Goal: Task Accomplishment & Management: Manage account settings

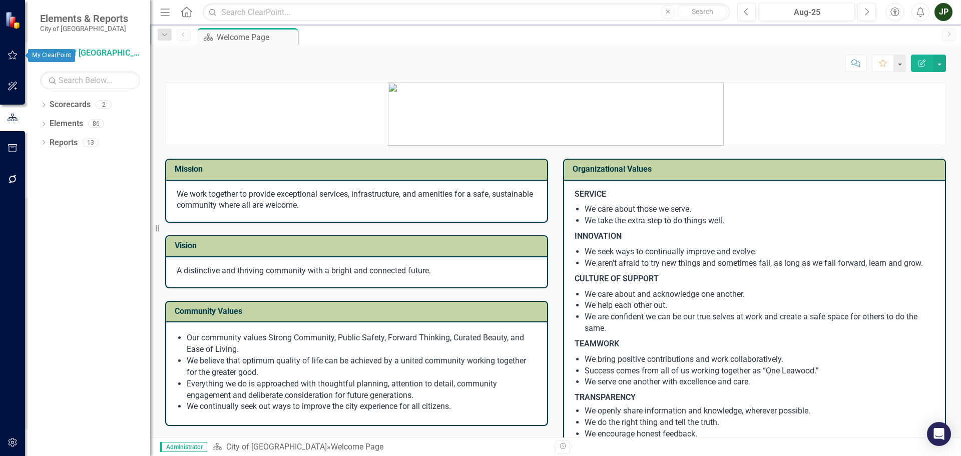
click at [9, 60] on button "button" at bounding box center [13, 55] width 23 height 21
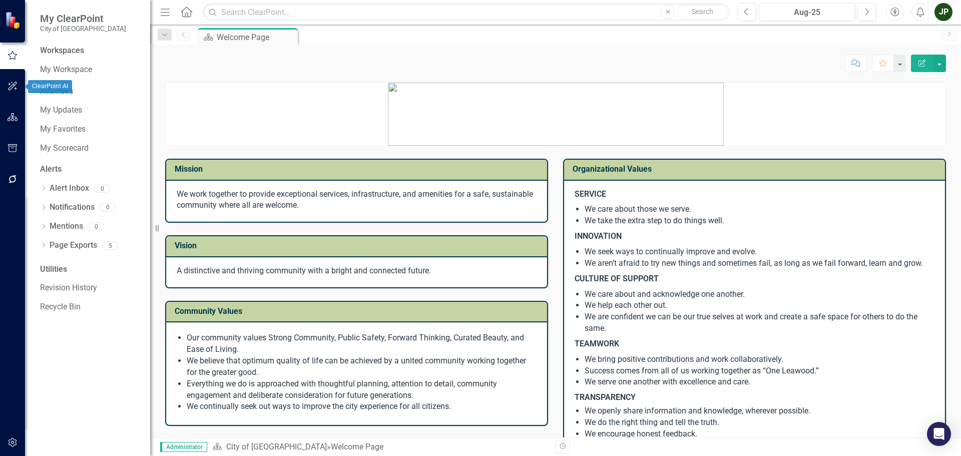
click at [16, 83] on icon "button" at bounding box center [12, 86] width 9 height 9
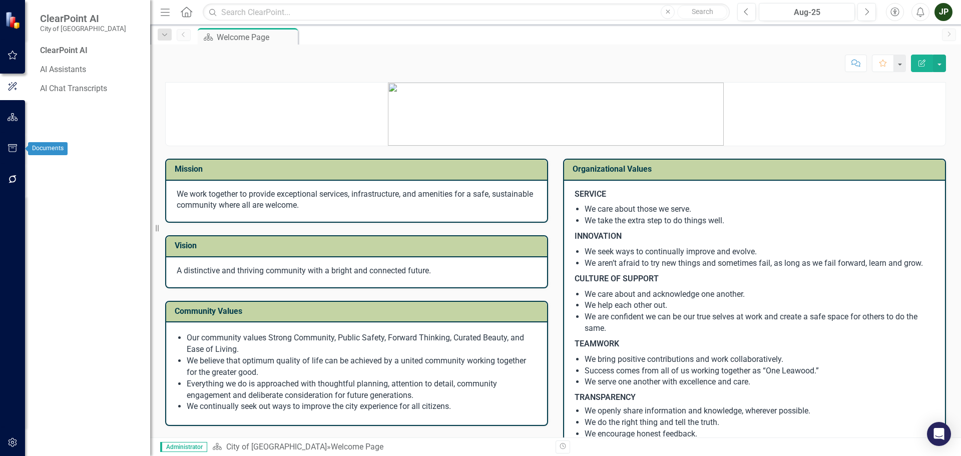
click at [9, 144] on button "button" at bounding box center [13, 148] width 23 height 21
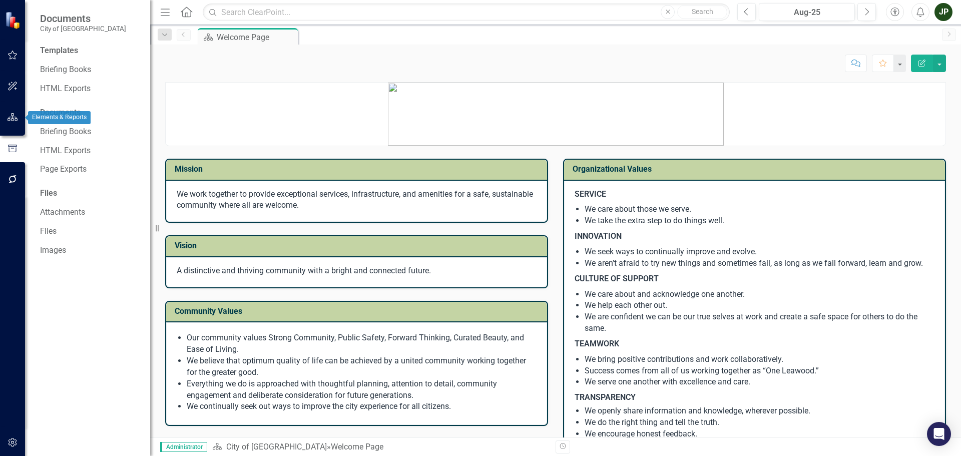
click at [9, 115] on icon "button" at bounding box center [13, 117] width 11 height 8
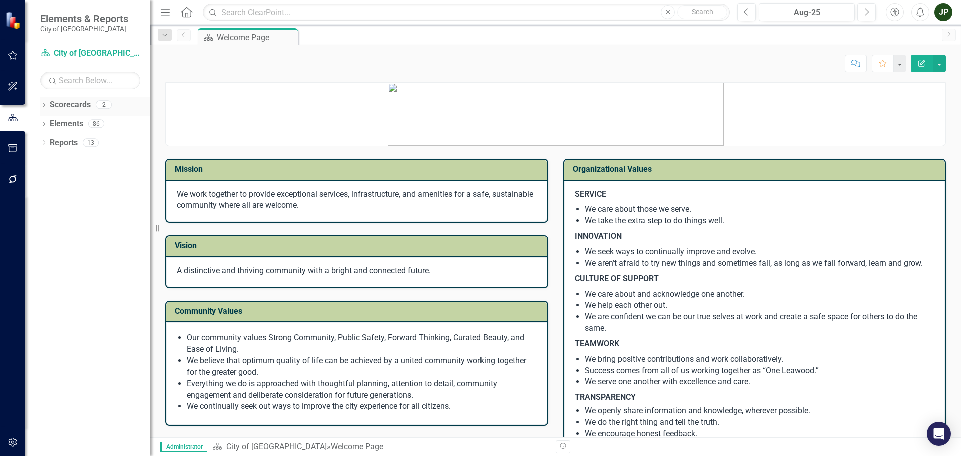
click at [104, 103] on div "2" at bounding box center [104, 105] width 16 height 9
click at [62, 102] on link "Scorecards" at bounding box center [70, 105] width 41 height 12
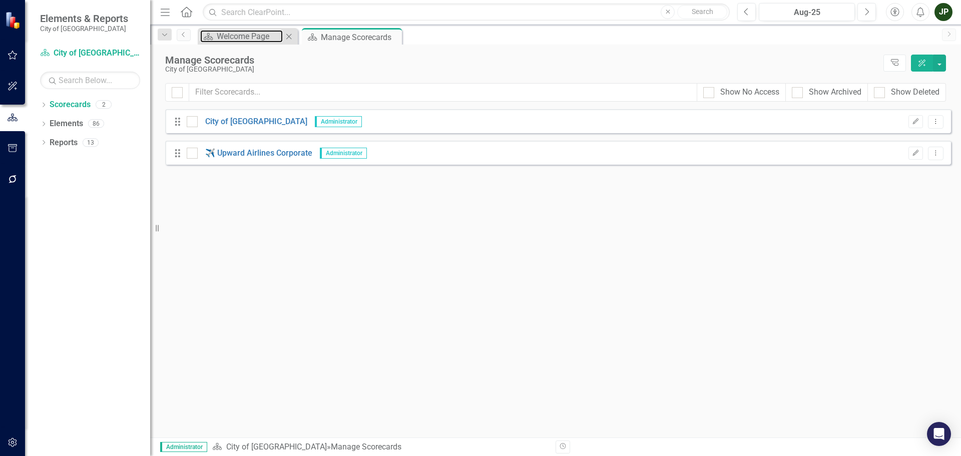
click at [248, 44] on div "Scorecard Welcome Page Close" at bounding box center [248, 36] width 100 height 17
click at [243, 33] on div "Welcome Page" at bounding box center [250, 36] width 66 height 13
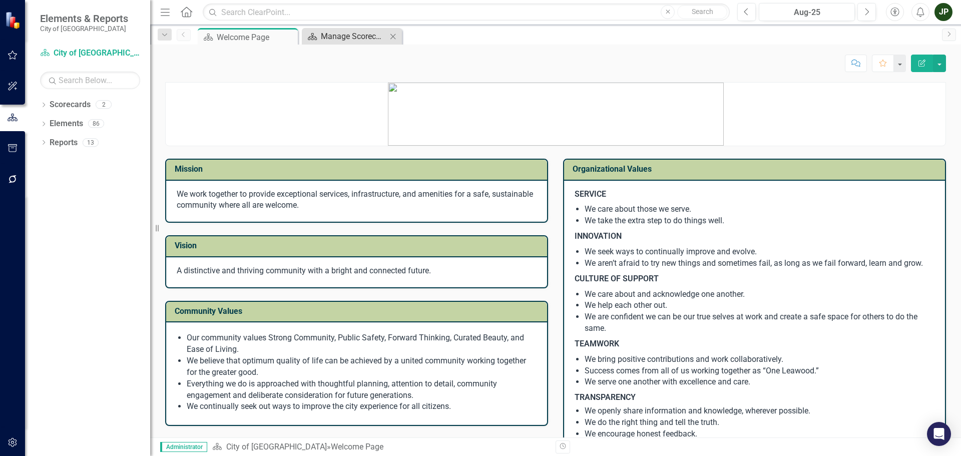
click at [316, 35] on icon "Scorecard" at bounding box center [312, 37] width 10 height 8
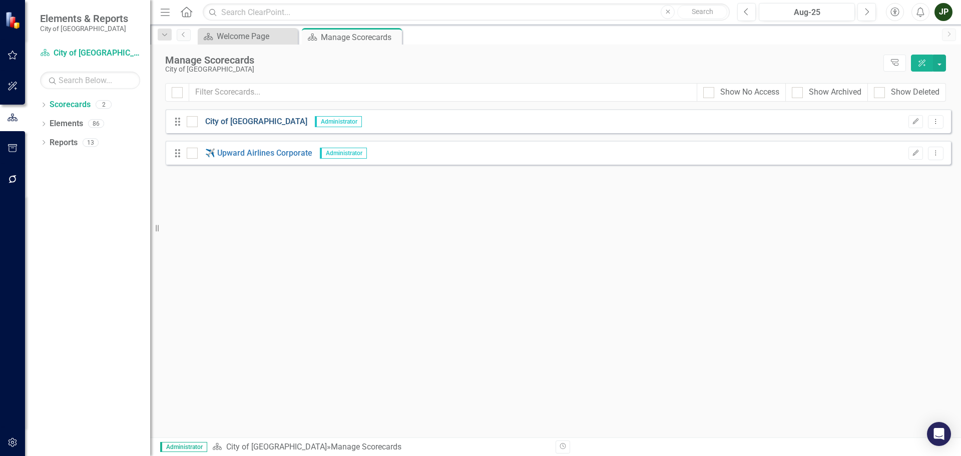
click at [231, 117] on link "City of [GEOGRAPHIC_DATA]" at bounding box center [253, 122] width 110 height 12
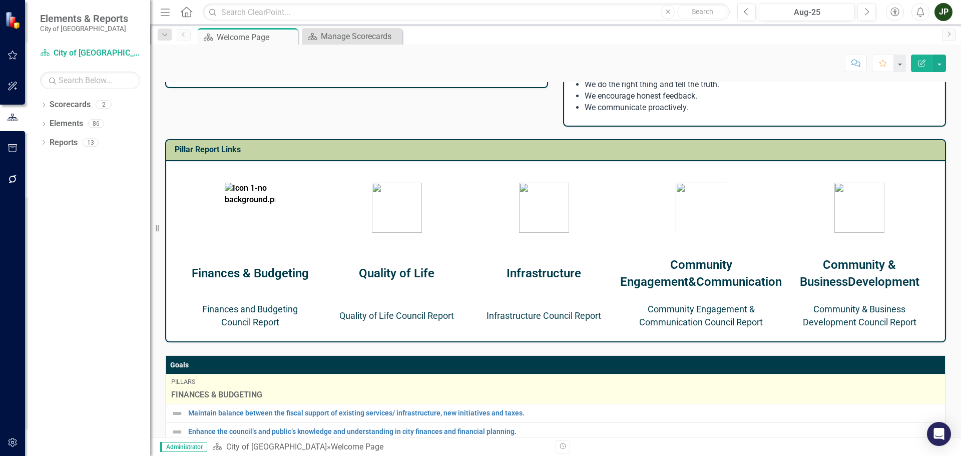
scroll to position [400, 0]
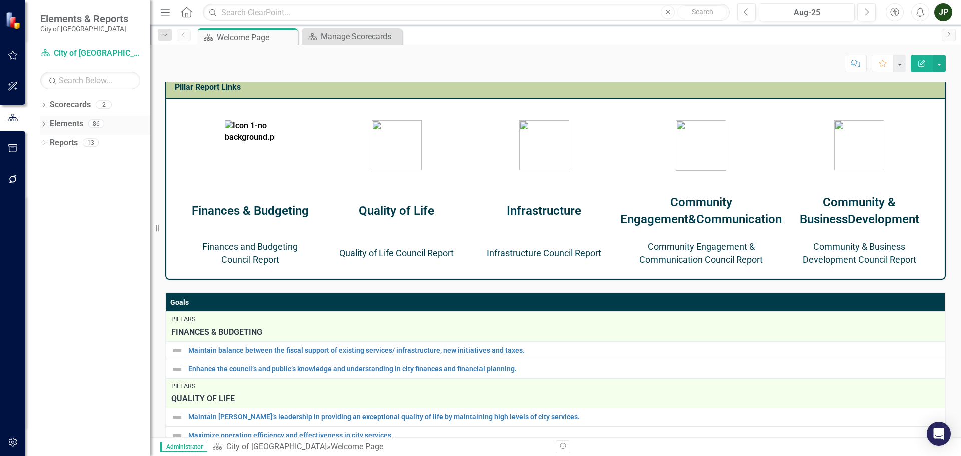
click at [63, 125] on link "Elements" at bounding box center [67, 124] width 34 height 12
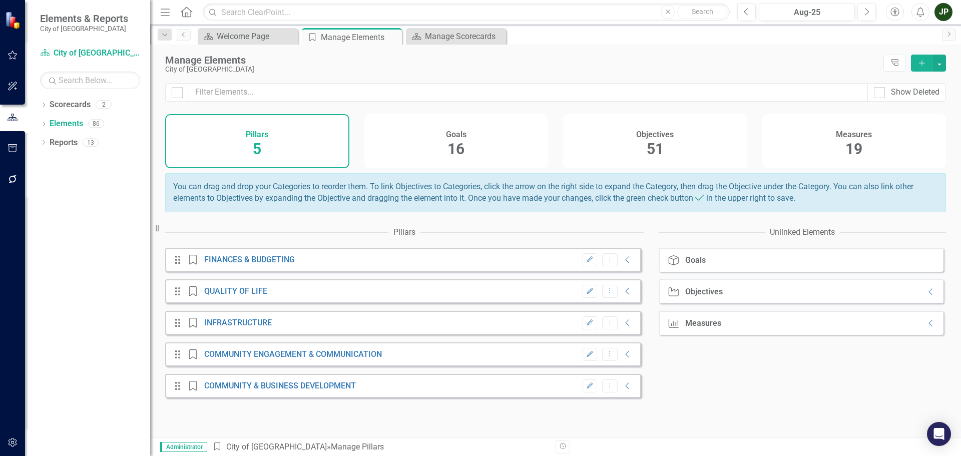
click at [379, 267] on div "Drag Pillar FINANCES & BUDGETING Edit Dropdown Menu Collapse" at bounding box center [403, 260] width 476 height 24
click at [623, 264] on icon "Collapse" at bounding box center [628, 260] width 10 height 8
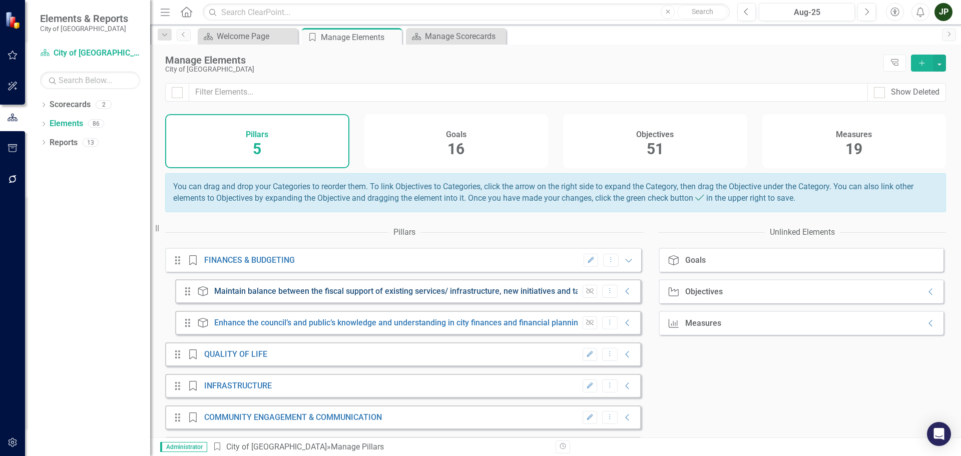
click at [291, 296] on link "Maintain balance between the fiscal support of existing services/ infrastructur…" at bounding box center [404, 291] width 380 height 10
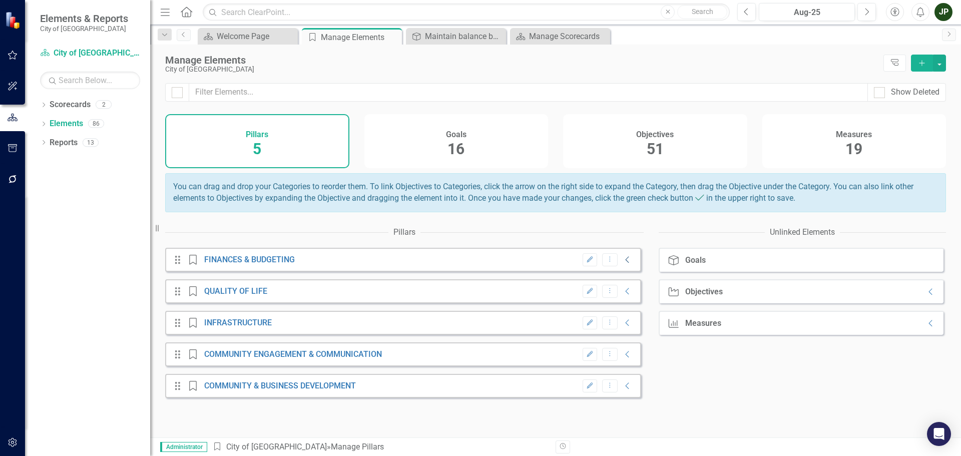
click at [623, 264] on icon "Collapse" at bounding box center [628, 260] width 10 height 8
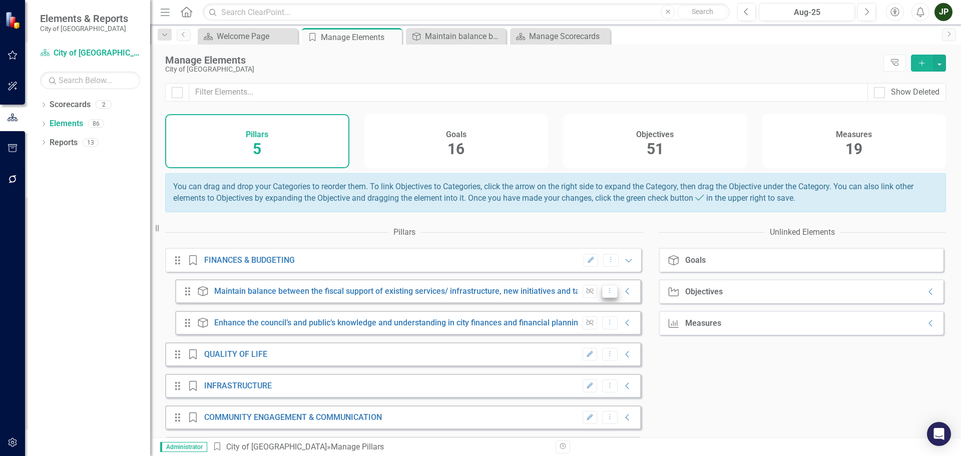
drag, startPoint x: 323, startPoint y: 299, endPoint x: 600, endPoint y: 297, distance: 277.2
click at [606, 294] on icon "Dropdown Menu" at bounding box center [610, 290] width 9 height 7
click at [125, 324] on div "Dropdown Scorecards 2 City of Leawood ✈️ Upward Airlines Corporate Dropdown Ele…" at bounding box center [87, 276] width 125 height 359
click at [83, 103] on link "Scorecards" at bounding box center [70, 105] width 41 height 12
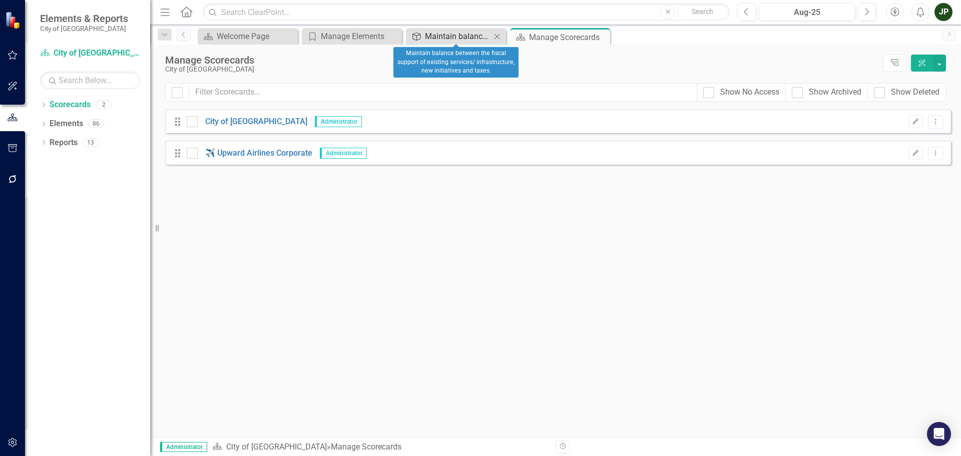
click at [462, 34] on div "Maintain balance between the fiscal support of existing services/ infrastructur…" at bounding box center [458, 36] width 66 height 13
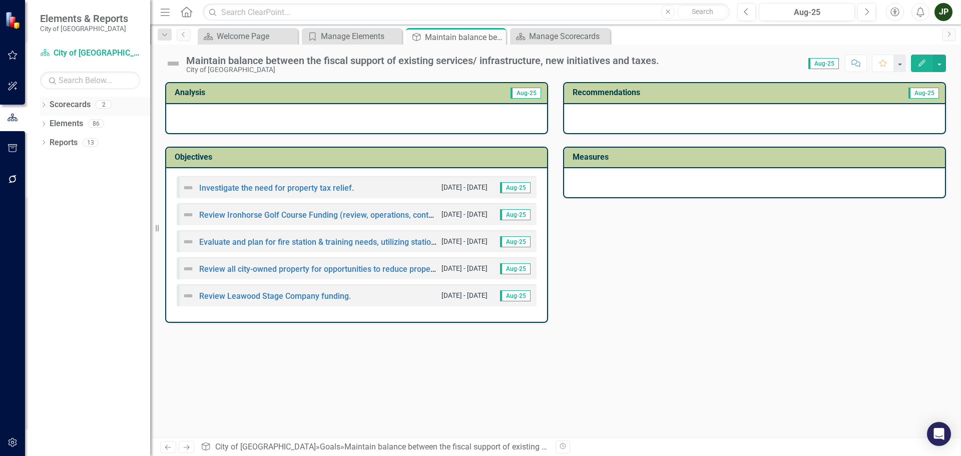
click at [80, 105] on link "Scorecards" at bounding box center [70, 105] width 41 height 12
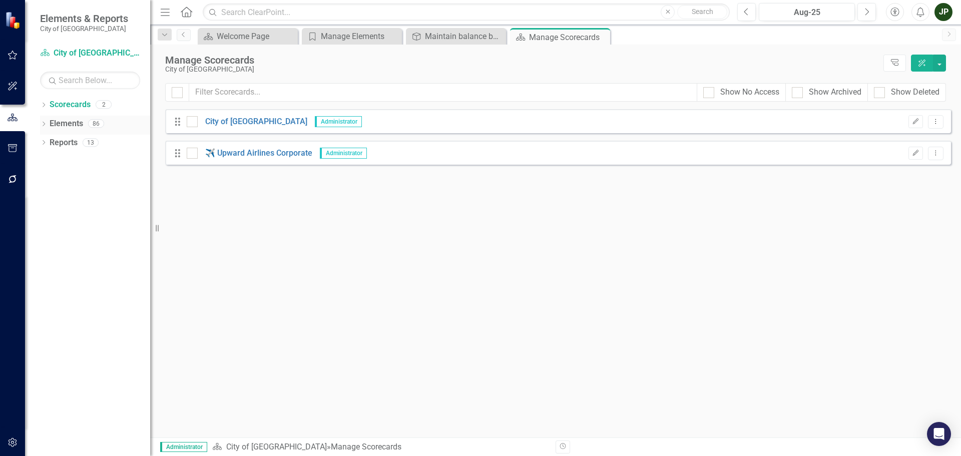
click at [65, 125] on link "Elements" at bounding box center [67, 124] width 34 height 12
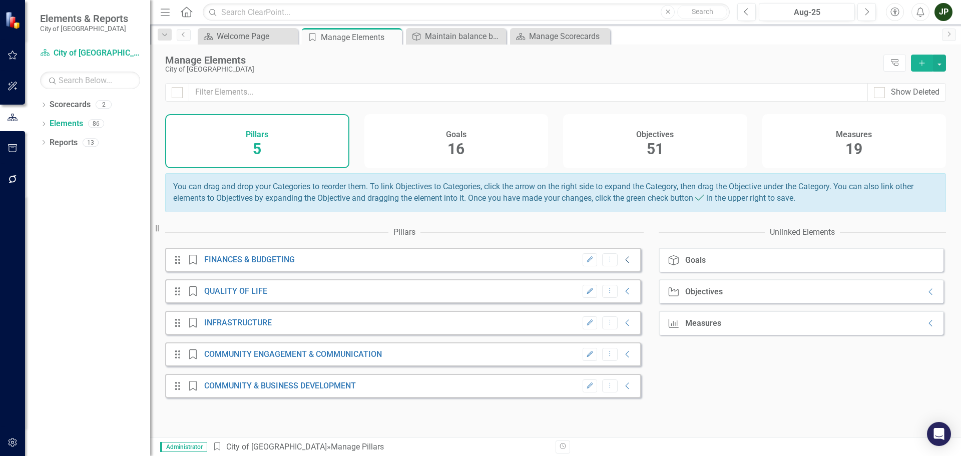
click at [623, 264] on icon "Collapse" at bounding box center [628, 260] width 10 height 8
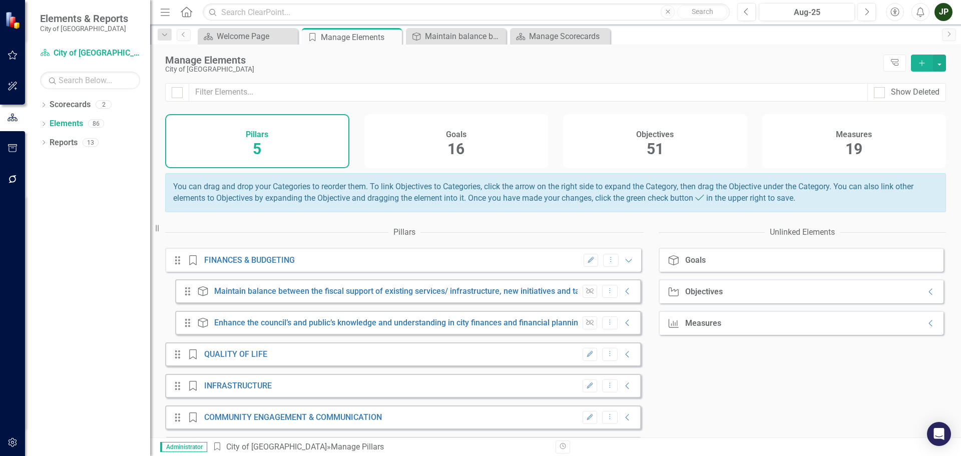
drag, startPoint x: 222, startPoint y: 296, endPoint x: 127, endPoint y: 299, distance: 95.6
click at [127, 299] on div "Dropdown Scorecards 2 City of Leawood ✈️ Upward Airlines Corporate Dropdown Ele…" at bounding box center [87, 276] width 125 height 359
click at [623, 358] on icon "Collapse" at bounding box center [628, 354] width 10 height 8
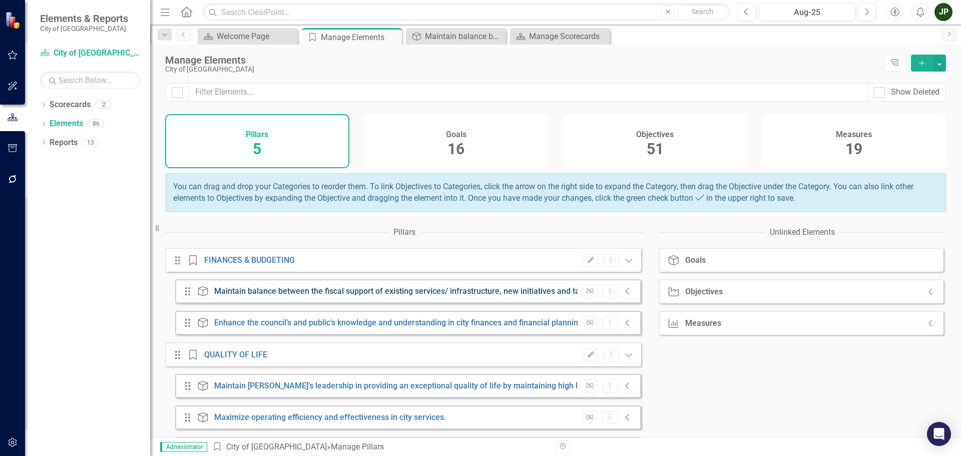
click at [523, 296] on link "Maintain balance between the fiscal support of existing services/ infrastructur…" at bounding box center [404, 291] width 380 height 10
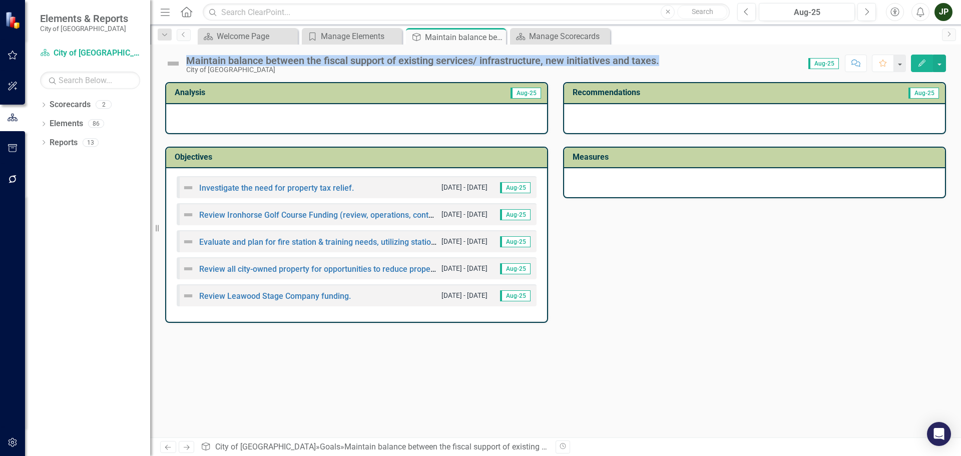
drag, startPoint x: 186, startPoint y: 61, endPoint x: 662, endPoint y: 57, distance: 475.9
click at [662, 57] on div "Maintain balance between the fiscal support of existing services/ infrastructur…" at bounding box center [425, 64] width 478 height 19
copy div "Maintain balance between the fiscal support of existing services/ infrastructur…"
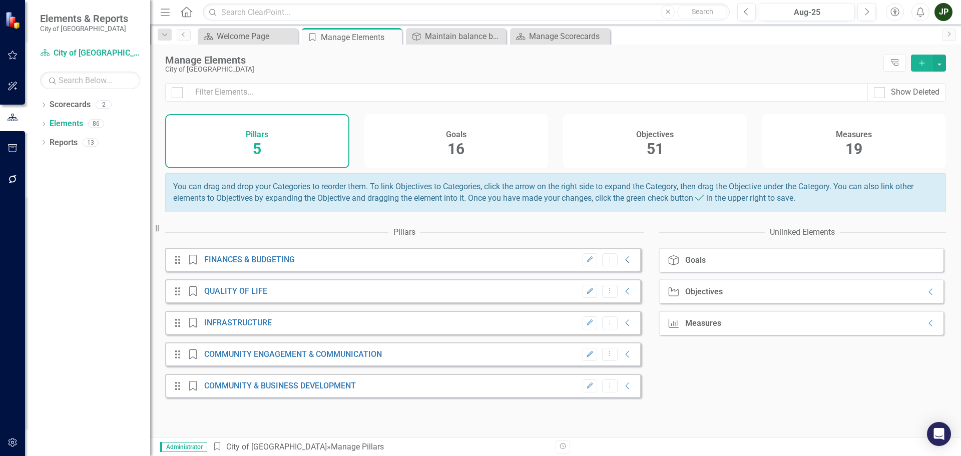
click at [623, 264] on icon "Collapse" at bounding box center [628, 260] width 10 height 8
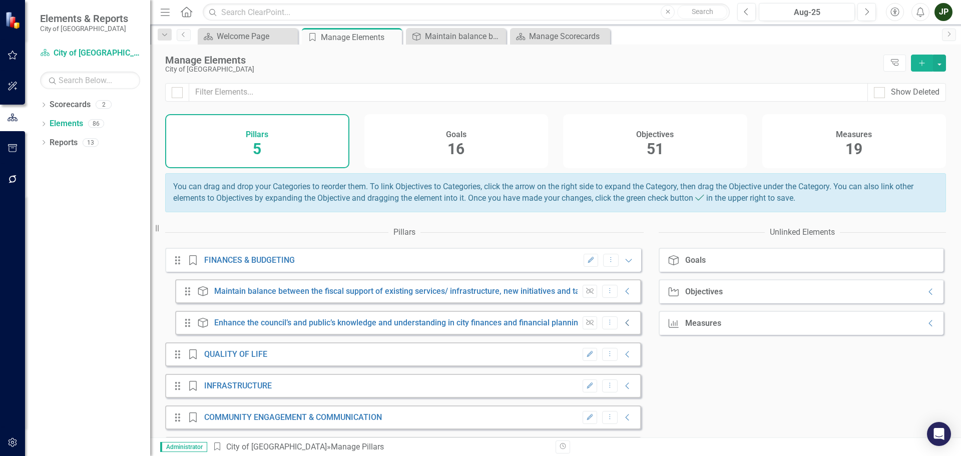
click at [623, 327] on icon "Collapse" at bounding box center [628, 323] width 10 height 8
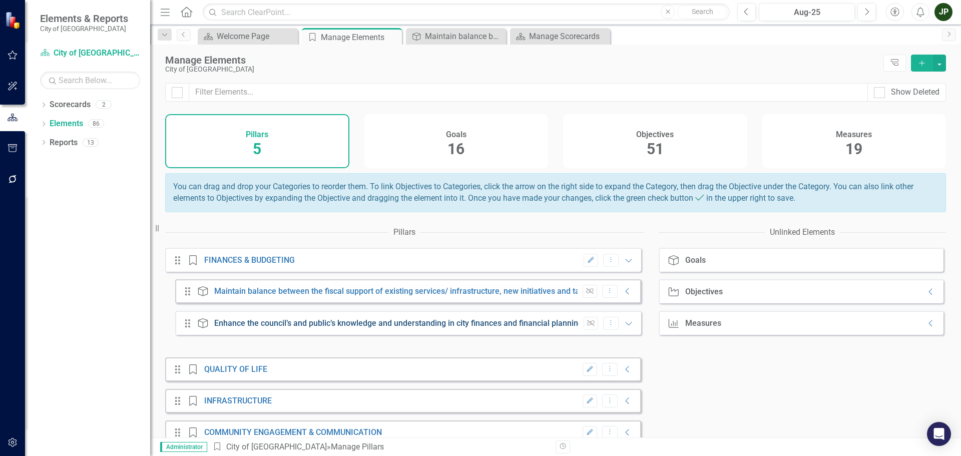
click at [552, 328] on link "Enhance the council’s and public’s knowledge and understanding in city finances…" at bounding box center [399, 323] width 370 height 10
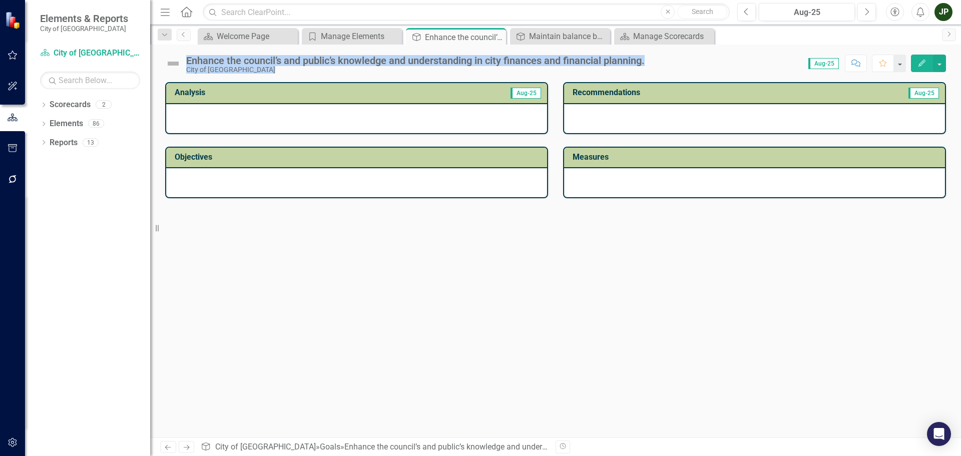
drag, startPoint x: 653, startPoint y: 61, endPoint x: 187, endPoint y: 62, distance: 465.9
click at [187, 62] on div "Enhance the council’s and public’s knowledge and understanding in city finances…" at bounding box center [555, 60] width 811 height 30
click at [188, 60] on div "Enhance the council’s and public’s knowledge and understanding in city finances…" at bounding box center [415, 60] width 458 height 11
drag, startPoint x: 188, startPoint y: 60, endPoint x: 649, endPoint y: 55, distance: 461.4
click at [649, 55] on div "Enhance the council’s and public’s knowledge and understanding in city finances…" at bounding box center [407, 64] width 484 height 19
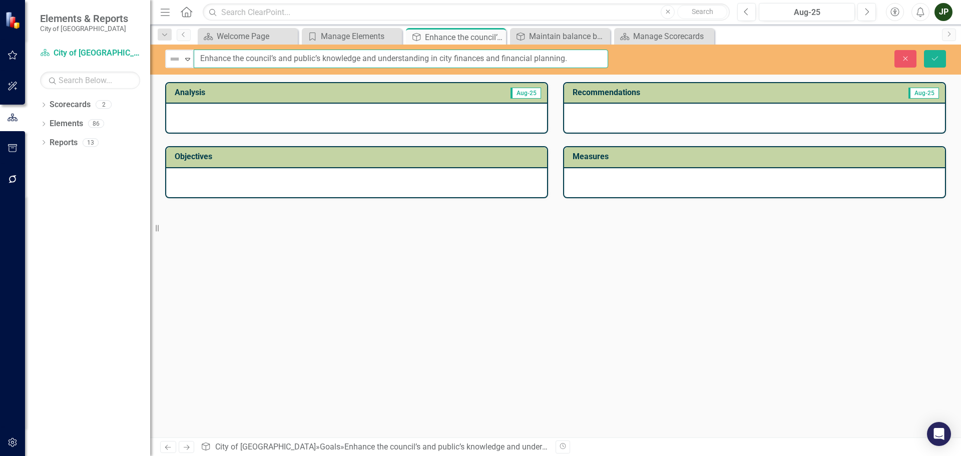
click at [586, 60] on input "Enhance the council’s and public’s knowledge and understanding in city finances…" at bounding box center [401, 59] width 414 height 19
click at [586, 61] on input "Enhance the council’s and public’s knowledge and understanding in city finances…" at bounding box center [401, 59] width 414 height 19
click at [586, 62] on input "Enhance the council’s and public’s knowledge and understanding in city finances…" at bounding box center [401, 59] width 414 height 19
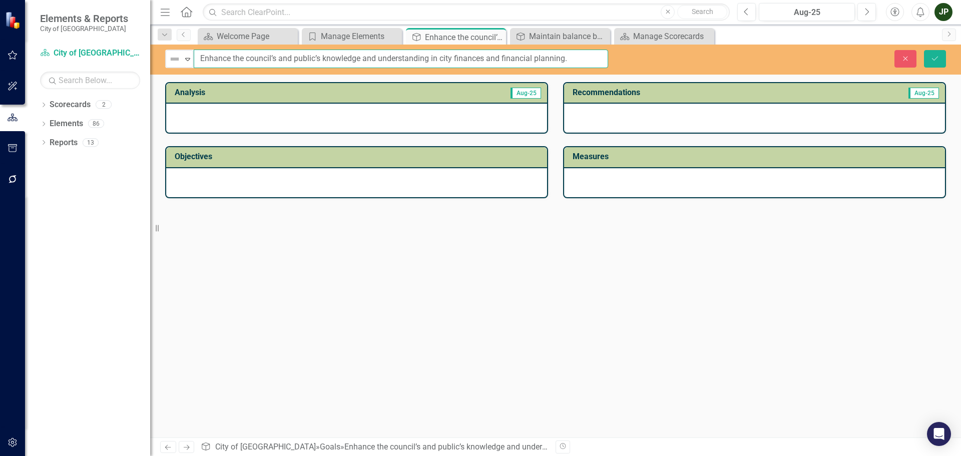
drag, startPoint x: 582, startPoint y: 58, endPoint x: -21, endPoint y: 69, distance: 603.1
click at [0, 69] on html "Accessibility Screen-Reader Guide, Feedback, and Issue Reporting | New window E…" at bounding box center [480, 228] width 961 height 456
click at [927, 55] on button "Save" at bounding box center [935, 59] width 22 height 18
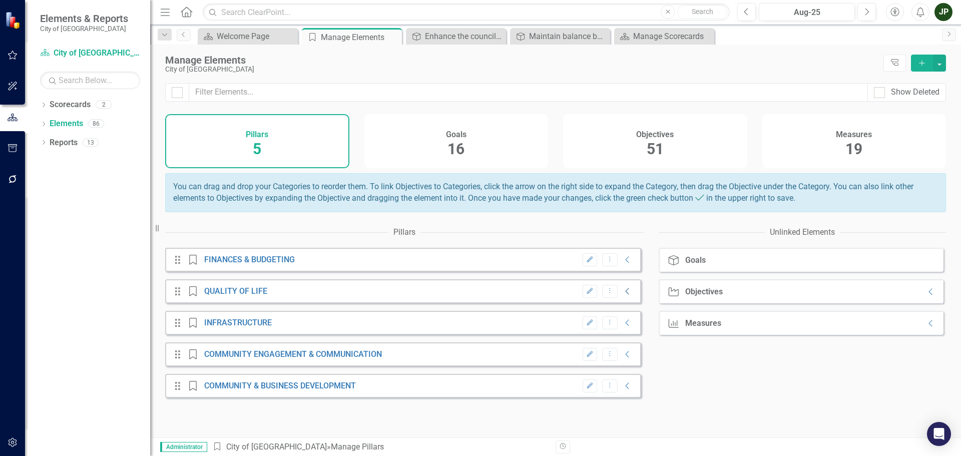
click at [623, 295] on icon "Collapse" at bounding box center [628, 291] width 10 height 8
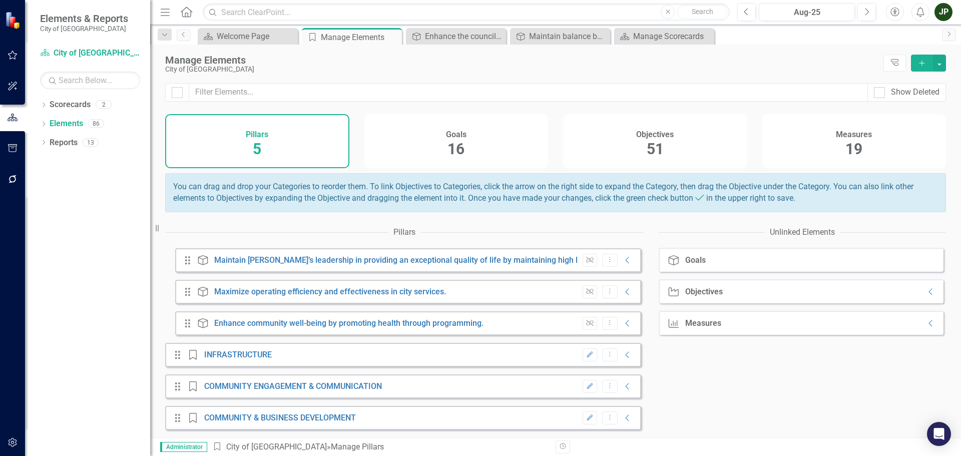
scroll to position [70, 0]
click at [342, 259] on link "Maintain [PERSON_NAME]’s leadership in providing an exceptional quality of life…" at bounding box center [434, 260] width 440 height 10
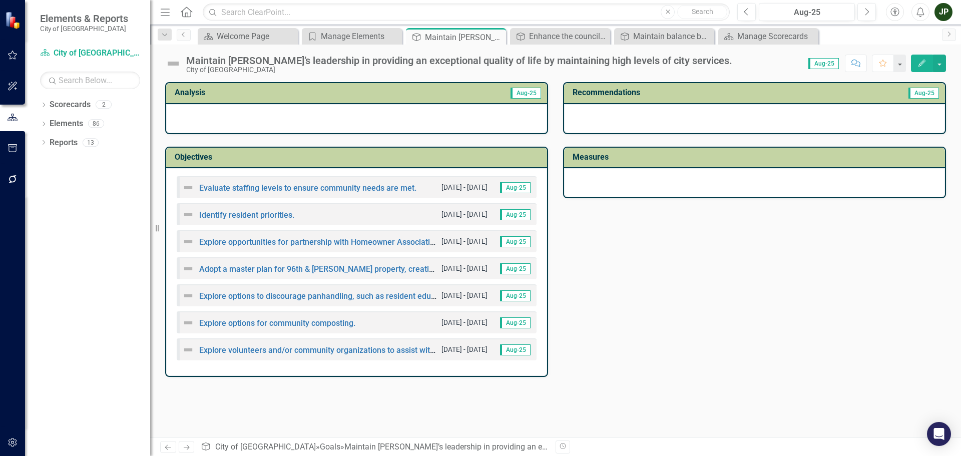
click at [468, 52] on div "Maintain [PERSON_NAME]’s leadership in providing an exceptional quality of life…" at bounding box center [555, 60] width 811 height 30
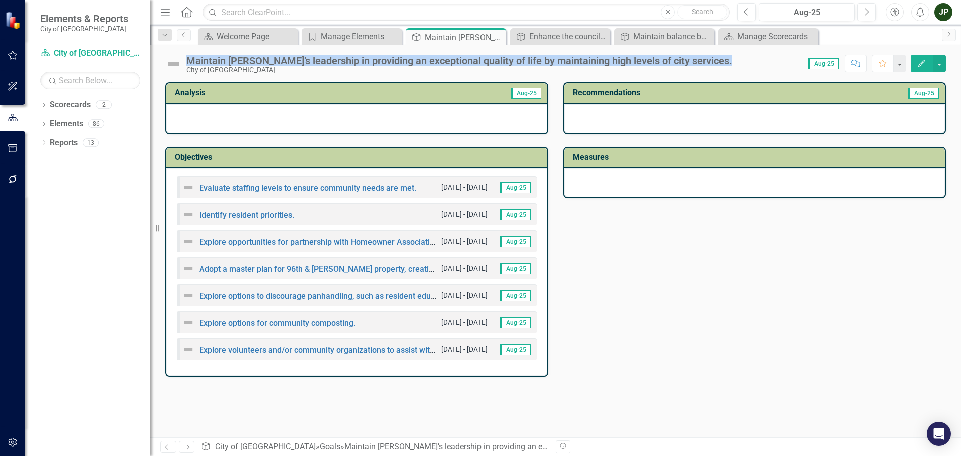
click at [468, 53] on div "Maintain [PERSON_NAME]’s leadership in providing an exceptional quality of life…" at bounding box center [555, 60] width 811 height 30
copy div "Maintain [PERSON_NAME]’s leadership in providing an exceptional quality of life…"
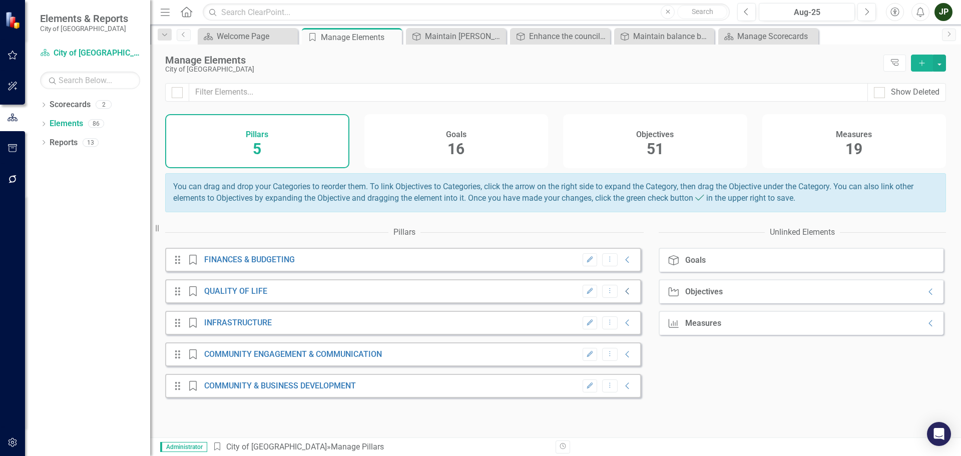
click at [623, 295] on icon "Collapse" at bounding box center [628, 291] width 10 height 8
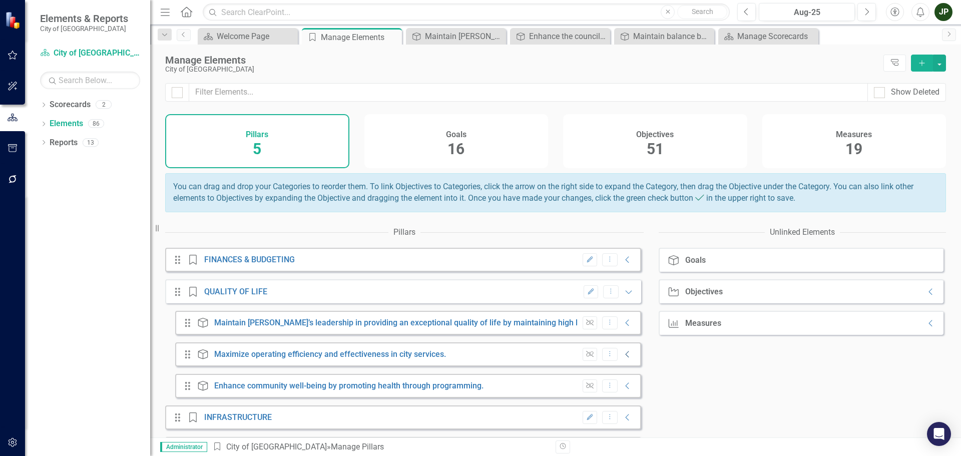
click at [623, 358] on icon "Collapse" at bounding box center [628, 354] width 10 height 8
click at [355, 359] on link "Maximize operating efficiency and effectiveness in city services." at bounding box center [330, 355] width 232 height 10
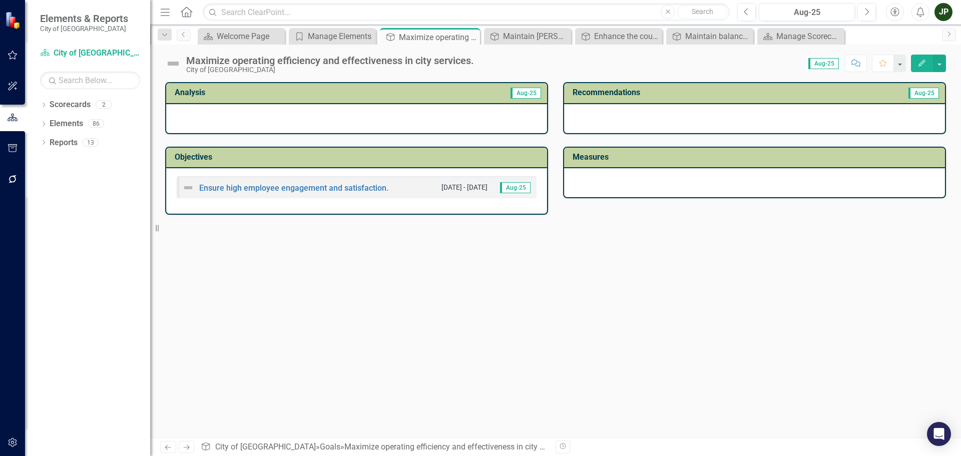
click at [310, 55] on div "Maximize operating efficiency and effectiveness in city services. City of Leawo…" at bounding box center [555, 60] width 811 height 30
click at [313, 59] on div "Maximize operating efficiency and effectiveness in city services." at bounding box center [330, 60] width 288 height 11
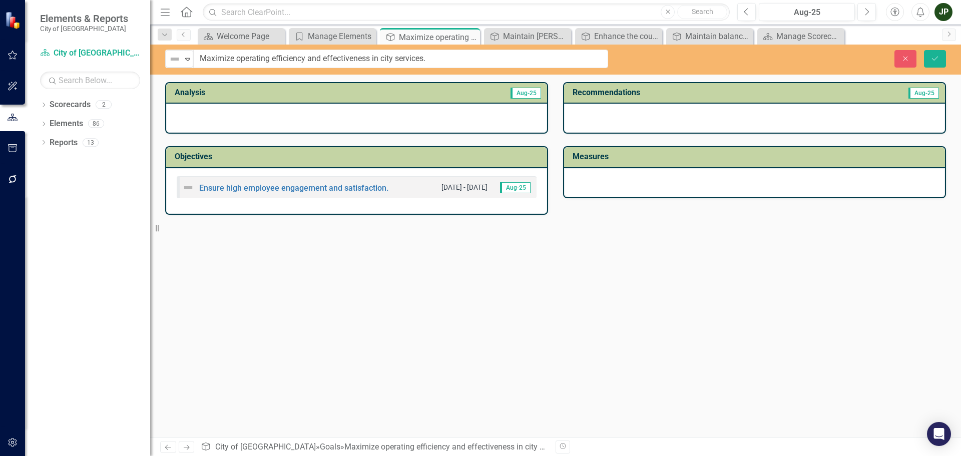
click at [275, 333] on div "Analysis Aug-25 Objectives Ensure high employee engagement and satisfaction. [D…" at bounding box center [555, 259] width 811 height 355
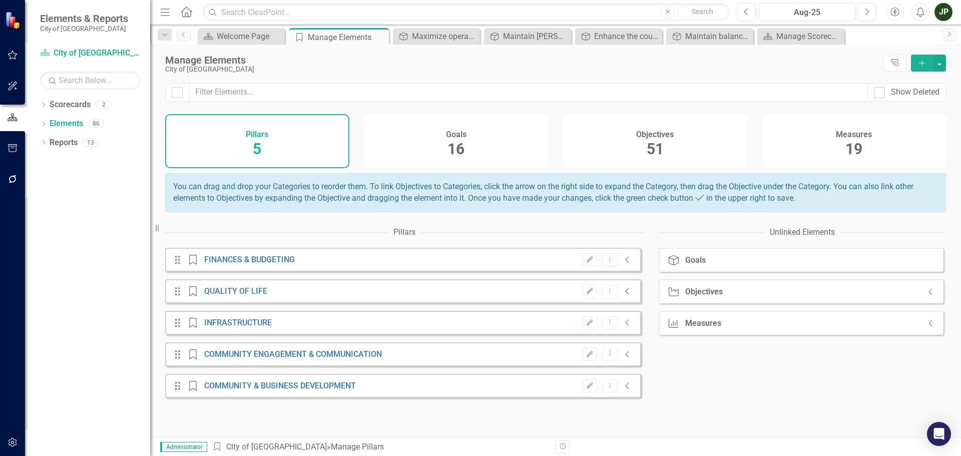
click at [623, 295] on icon "Collapse" at bounding box center [628, 291] width 10 height 8
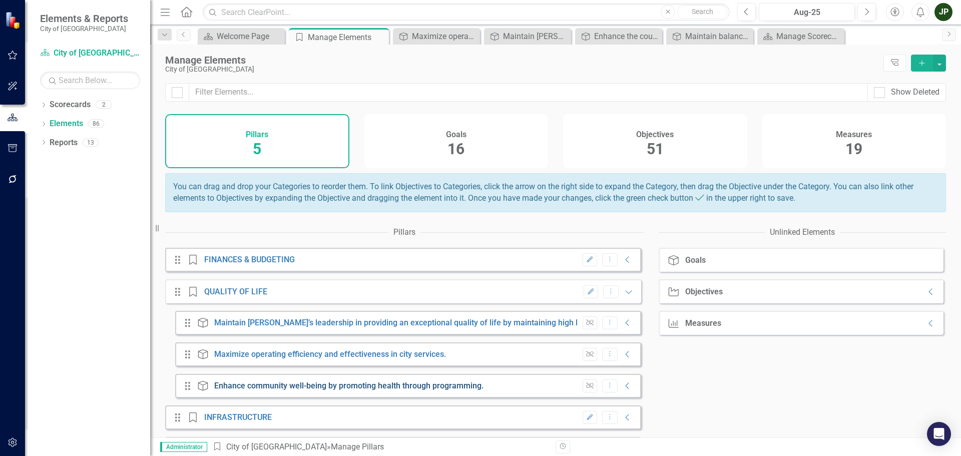
drag, startPoint x: 431, startPoint y: 394, endPoint x: 411, endPoint y: 394, distance: 20.5
click at [411, 390] on link "Enhance community well-being by promoting health through programming." at bounding box center [348, 386] width 269 height 10
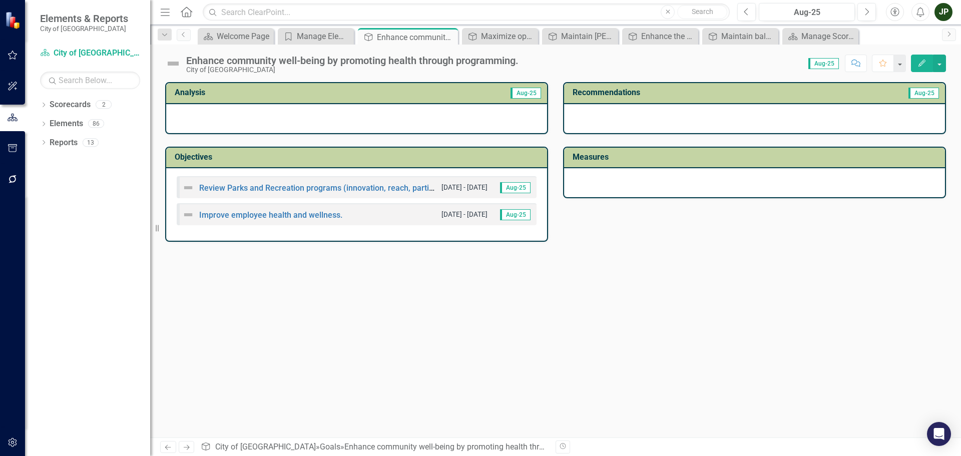
click at [425, 60] on div "Enhance community well-being by promoting health through programming." at bounding box center [352, 60] width 332 height 11
click at [424, 60] on div "Enhance community well-being by promoting health through programming." at bounding box center [352, 60] width 332 height 11
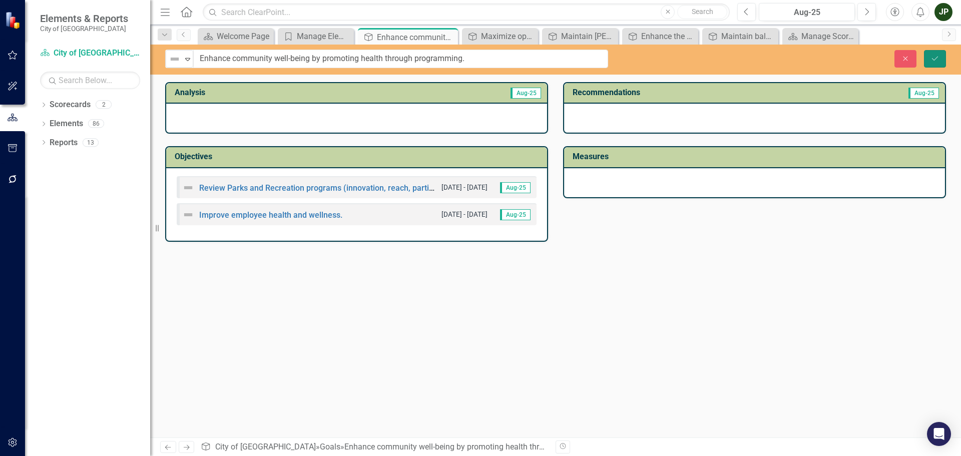
click at [938, 62] on icon "Save" at bounding box center [934, 58] width 9 height 7
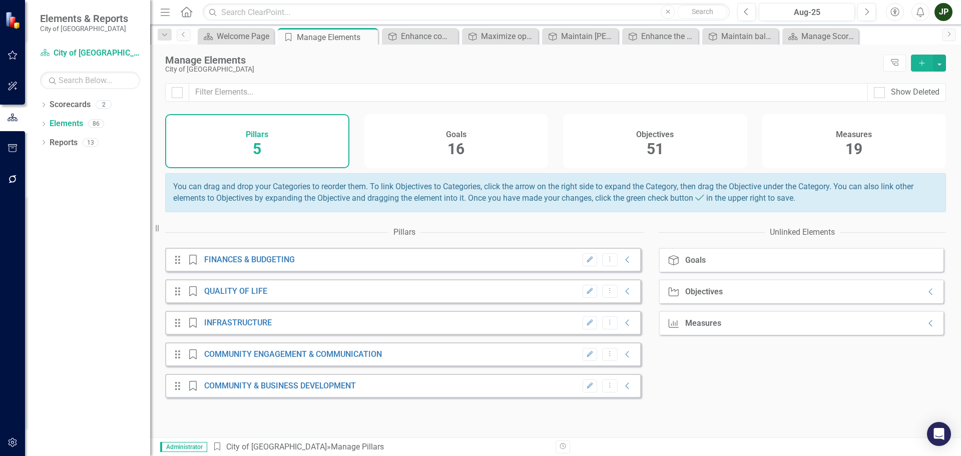
click at [618, 325] on div "Edit Dropdown Menu Collapse" at bounding box center [605, 323] width 56 height 14
click at [623, 327] on icon "Collapse" at bounding box center [628, 323] width 10 height 8
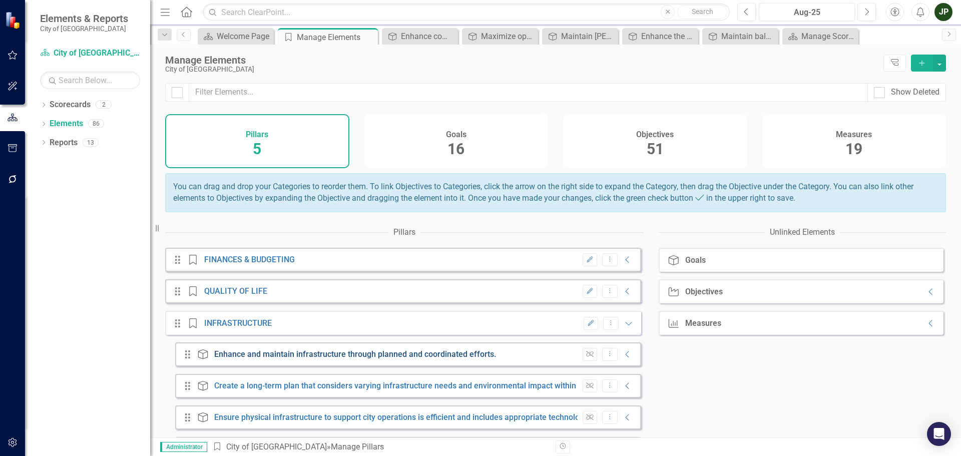
click at [423, 359] on link "Enhance and maintain infrastructure through planned and coordinated efforts." at bounding box center [355, 354] width 282 height 10
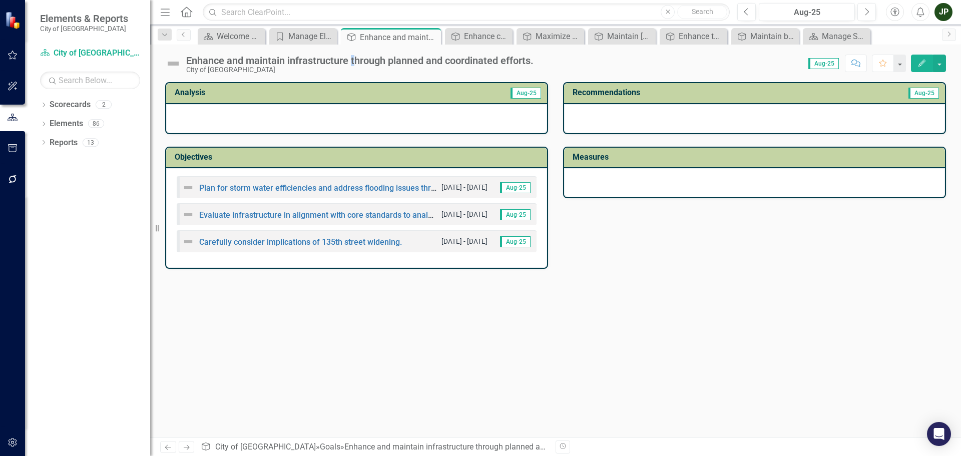
click at [353, 55] on div "Enhance and maintain infrastructure through planned and coordinated efforts. Ci…" at bounding box center [351, 64] width 373 height 19
click at [352, 59] on div "Enhance and maintain infrastructure through planned and coordinated efforts." at bounding box center [359, 60] width 347 height 11
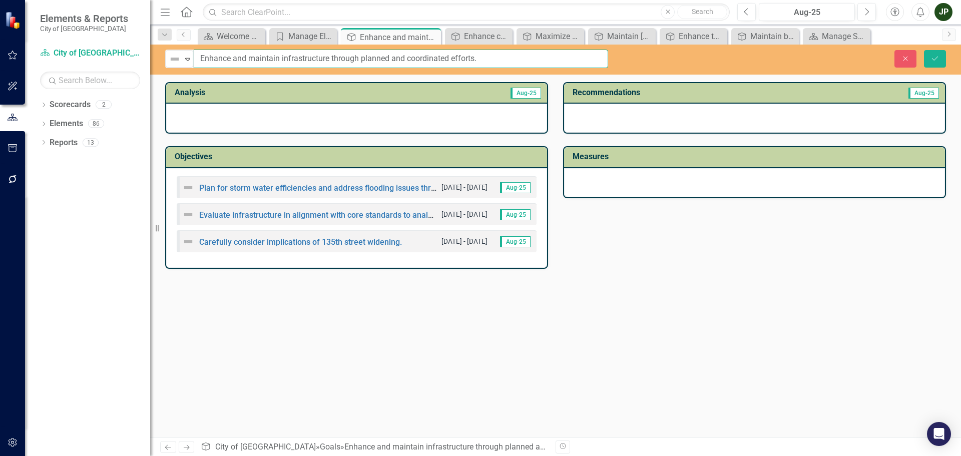
click at [351, 60] on input "Enhance and maintain infrastructure through planned and coordinated efforts." at bounding box center [401, 59] width 414 height 19
click at [351, 61] on input "Enhance and maintain infrastructure through planned and coordinated efforts." at bounding box center [401, 59] width 414 height 19
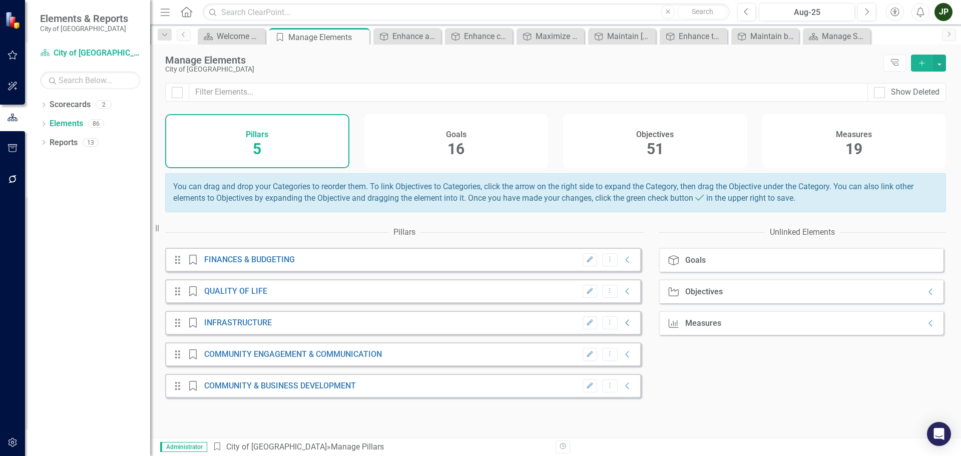
click at [623, 327] on icon "Collapse" at bounding box center [628, 323] width 10 height 8
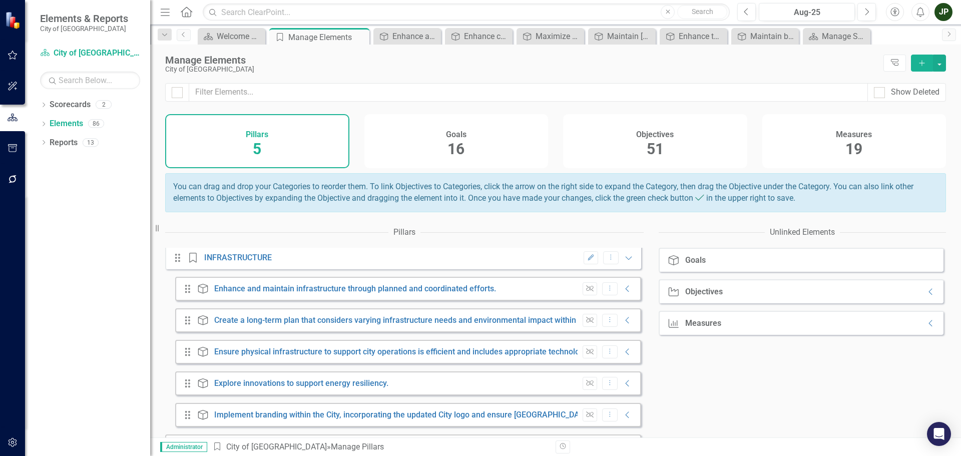
scroll to position [50, 0]
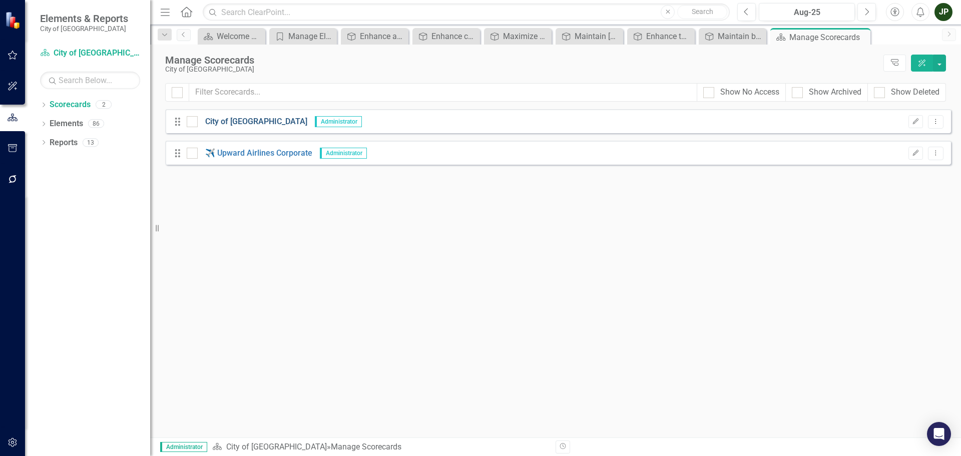
click at [205, 120] on link "City of [GEOGRAPHIC_DATA]" at bounding box center [253, 122] width 110 height 12
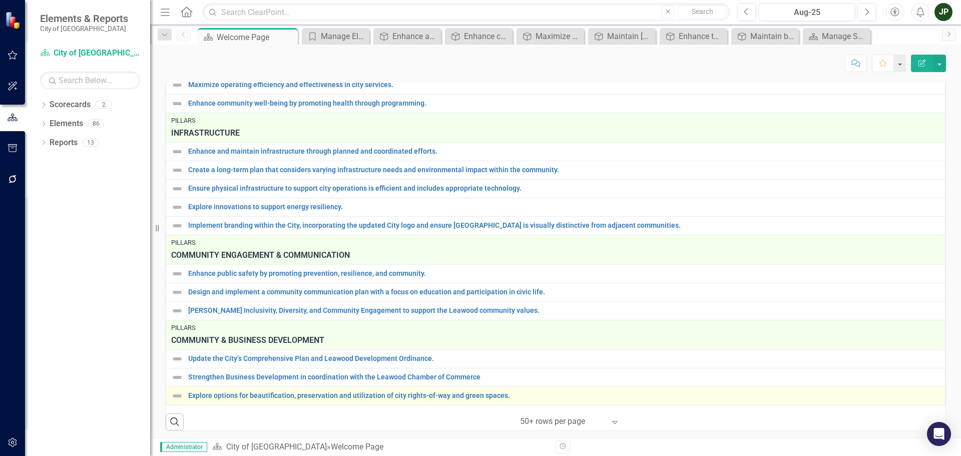
scroll to position [646, 0]
